Goal: Transaction & Acquisition: Purchase product/service

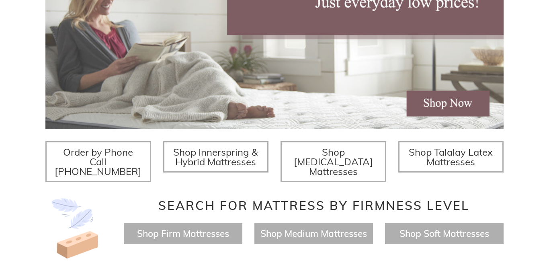
scroll to position [225, 0]
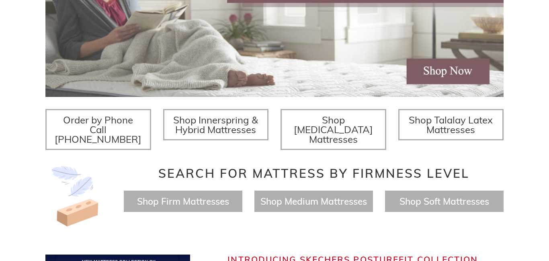
click at [223, 125] on span "Shop Innerspring & Hybrid Mattresses" at bounding box center [215, 125] width 85 height 22
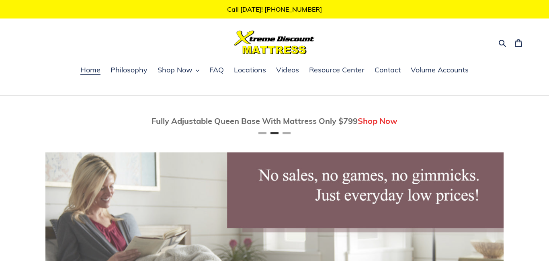
scroll to position [0, 458]
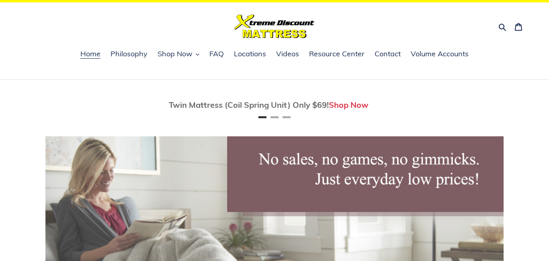
scroll to position [16, 0]
click at [178, 56] on span "Shop Now" at bounding box center [174, 54] width 35 height 10
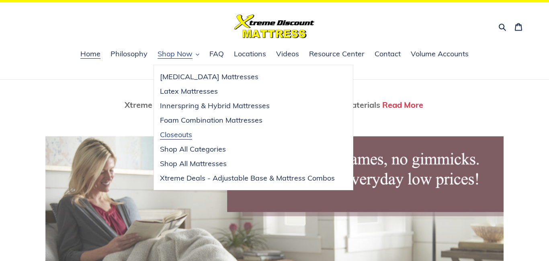
scroll to position [0, 916]
click at [167, 54] on span "Shop Now" at bounding box center [174, 54] width 35 height 10
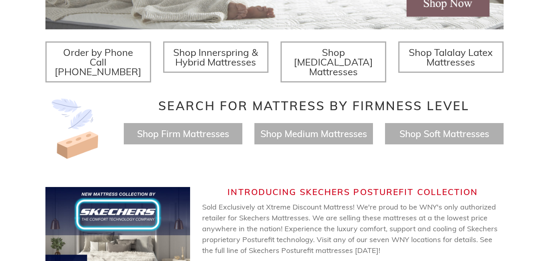
scroll to position [0, 0]
